Goal: Task Accomplishment & Management: Manage account settings

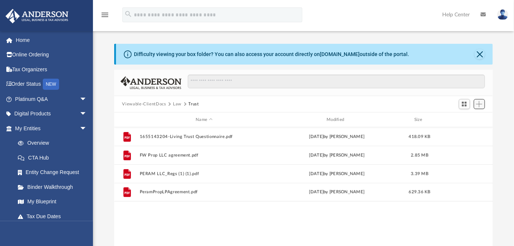
click at [376, 106] on span "Add" at bounding box center [479, 104] width 6 height 6
click at [376, 120] on li "Upload" at bounding box center [469, 119] width 24 height 8
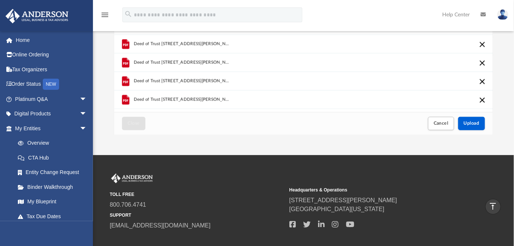
scroll to position [135, 0]
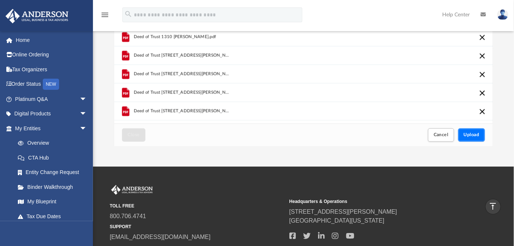
click at [376, 136] on span "Upload" at bounding box center [472, 135] width 16 height 4
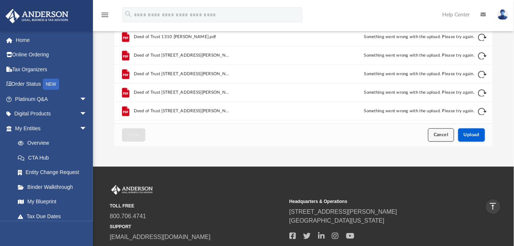
click at [376, 136] on span "Cancel" at bounding box center [440, 135] width 15 height 4
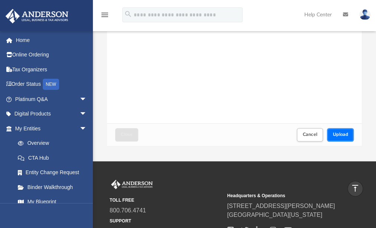
click at [344, 134] on span "Upload" at bounding box center [341, 134] width 16 height 4
click at [308, 137] on button "Cancel" at bounding box center [310, 134] width 26 height 13
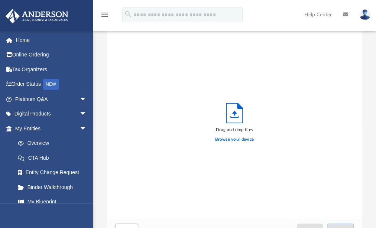
scroll to position [0, 0]
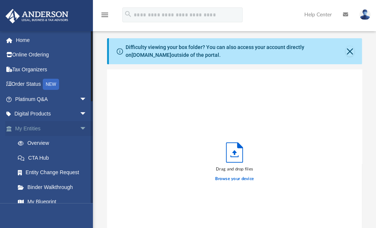
click at [33, 129] on link "My Entities arrow_drop_down" at bounding box center [51, 128] width 93 height 15
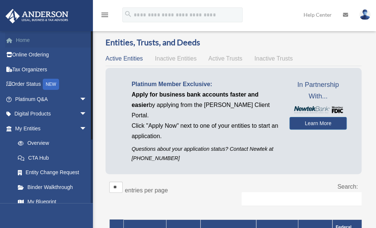
click at [30, 39] on link "Home" at bounding box center [51, 40] width 93 height 15
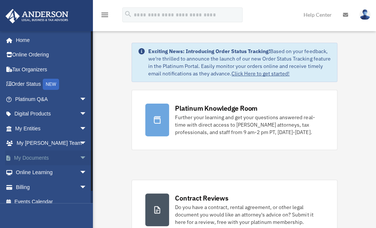
click at [49, 157] on link "My Documents arrow_drop_down" at bounding box center [51, 158] width 93 height 15
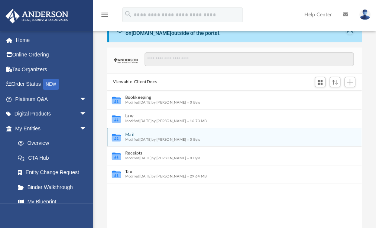
scroll to position [33, 0]
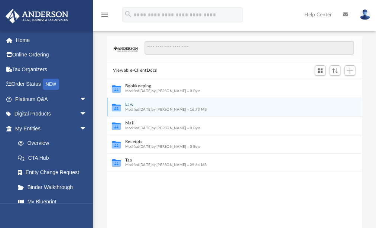
click at [116, 110] on icon "grid" at bounding box center [116, 109] width 9 height 6
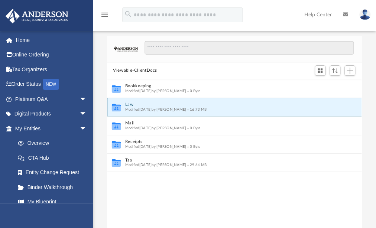
click at [116, 110] on icon "grid" at bounding box center [116, 109] width 9 height 6
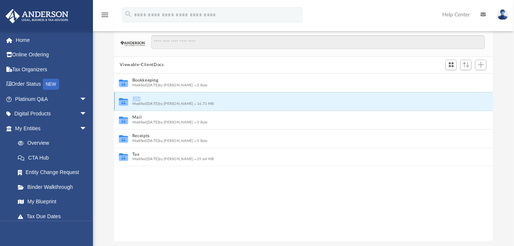
scroll to position [164, 374]
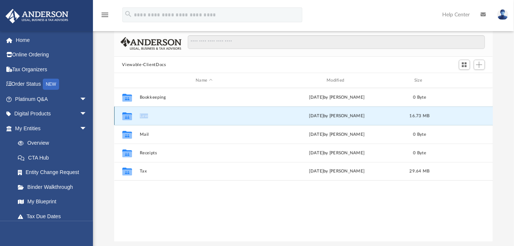
click at [143, 117] on button "Law" at bounding box center [203, 116] width 129 height 5
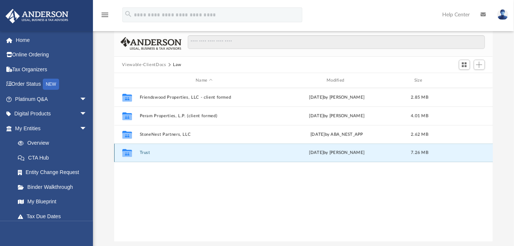
click at [143, 152] on button "Trust" at bounding box center [203, 153] width 129 height 5
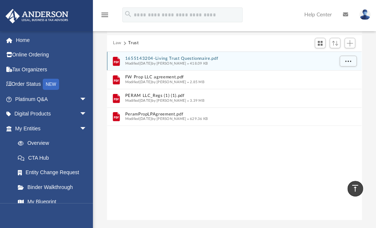
scroll to position [0, 0]
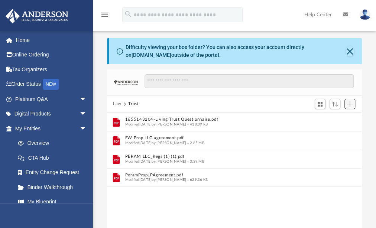
click at [350, 102] on span "Add" at bounding box center [350, 104] width 6 height 6
click at [335, 117] on li "Upload" at bounding box center [340, 119] width 24 height 8
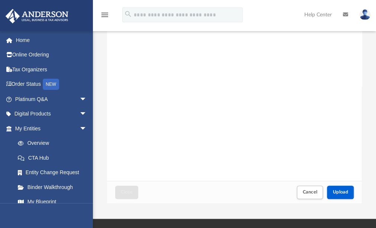
scroll to position [101, 0]
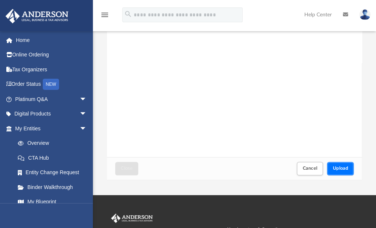
click at [336, 167] on span "Upload" at bounding box center [341, 168] width 16 height 4
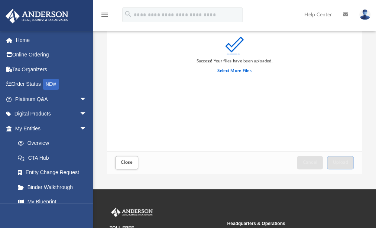
scroll to position [135, 0]
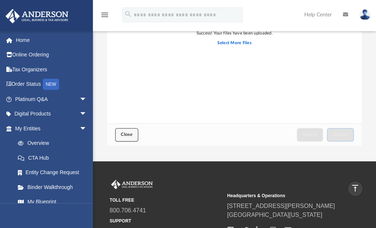
click at [130, 136] on span "Close" at bounding box center [127, 134] width 12 height 4
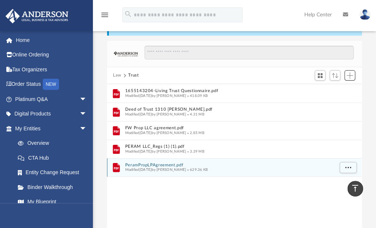
scroll to position [0, 0]
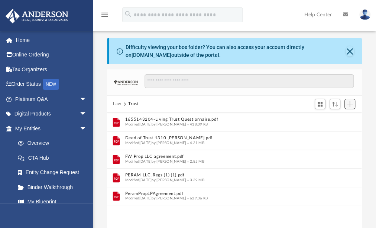
click at [351, 101] on span "Add" at bounding box center [350, 104] width 6 height 6
click at [336, 118] on li "Upload" at bounding box center [340, 119] width 24 height 8
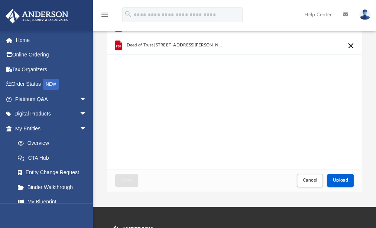
scroll to position [101, 0]
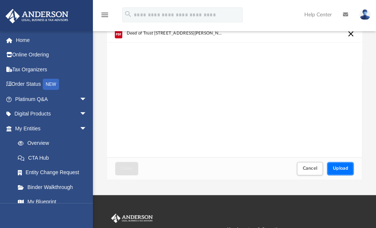
click at [343, 168] on span "Upload" at bounding box center [341, 168] width 16 height 4
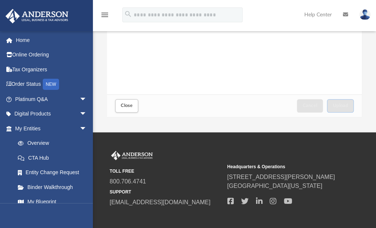
scroll to position [169, 0]
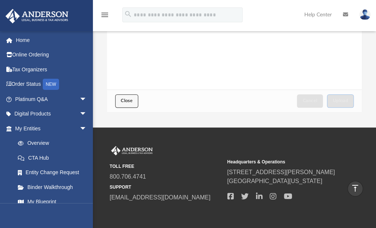
click at [133, 99] on button "Close" at bounding box center [126, 100] width 23 height 13
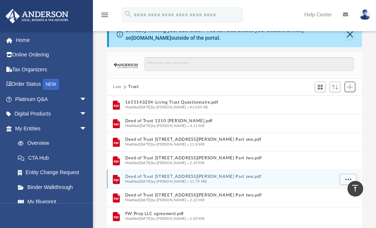
scroll to position [0, 0]
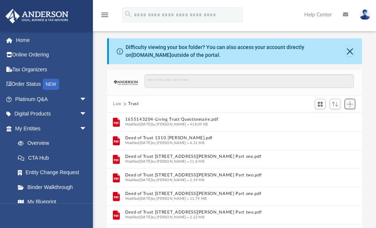
click at [349, 104] on span "Add" at bounding box center [350, 104] width 6 height 6
click at [335, 120] on li "Upload" at bounding box center [340, 119] width 24 height 8
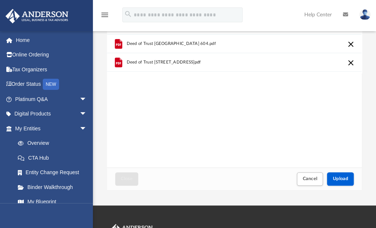
scroll to position [101, 0]
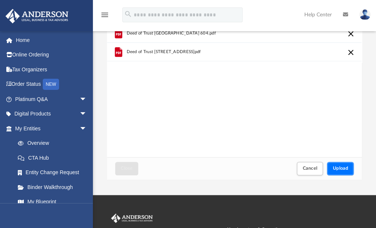
click at [337, 167] on span "Upload" at bounding box center [341, 168] width 16 height 4
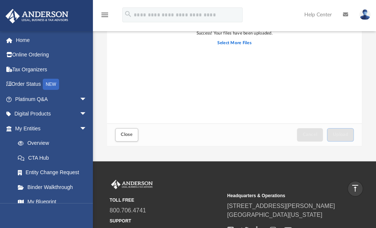
scroll to position [169, 0]
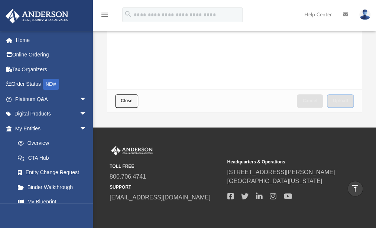
click at [126, 99] on span "Close" at bounding box center [127, 101] width 12 height 4
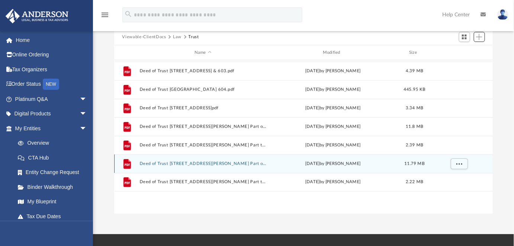
scroll to position [0, 0]
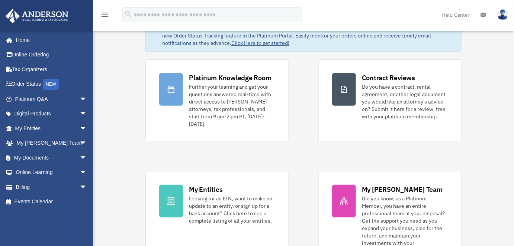
scroll to position [39, 0]
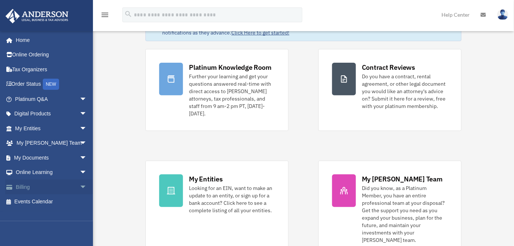
click at [62, 188] on link "Billing arrow_drop_down" at bounding box center [51, 187] width 93 height 15
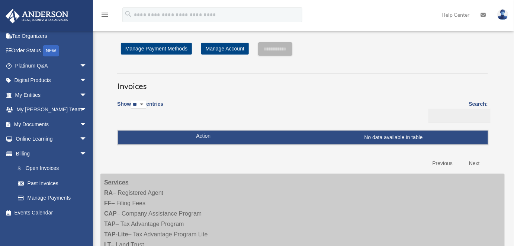
click at [145, 104] on select "** ** ** ***" at bounding box center [138, 105] width 15 height 9
click at [200, 106] on div "Show ** ** ** *** entries Search: Pay Invoice # Invoice Name Due Date Renewal E…" at bounding box center [302, 133] width 371 height 75
click at [220, 49] on link "Manage Account" at bounding box center [225, 49] width 48 height 12
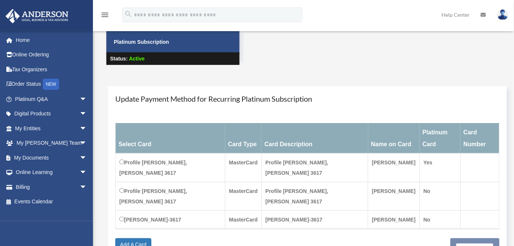
scroll to position [67, 0]
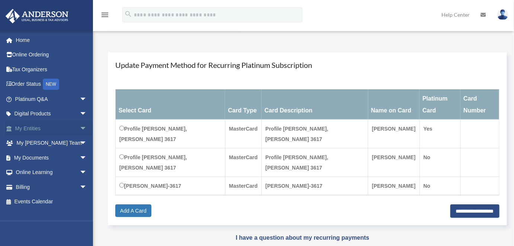
click at [34, 126] on link "My Entities arrow_drop_down" at bounding box center [51, 128] width 93 height 15
